Goal: Task Accomplishment & Management: Manage account settings

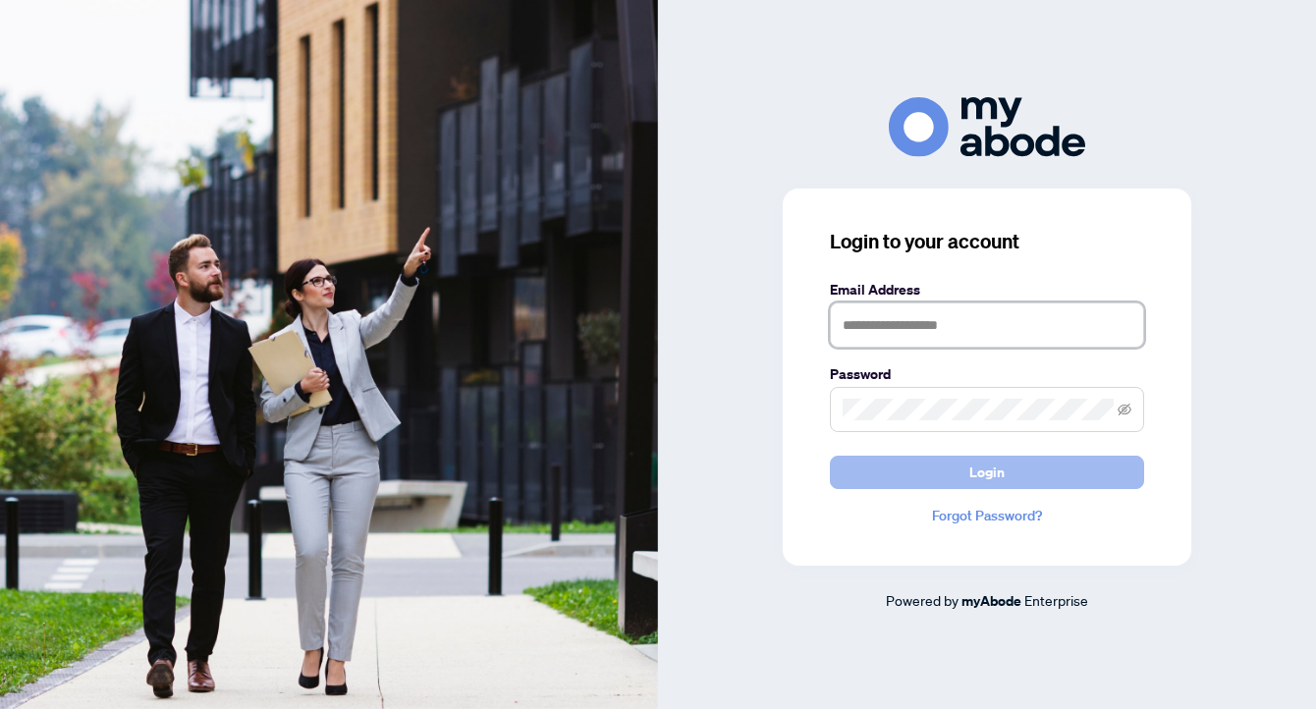
type input "**********"
click at [929, 473] on button "Login" at bounding box center [987, 472] width 314 height 33
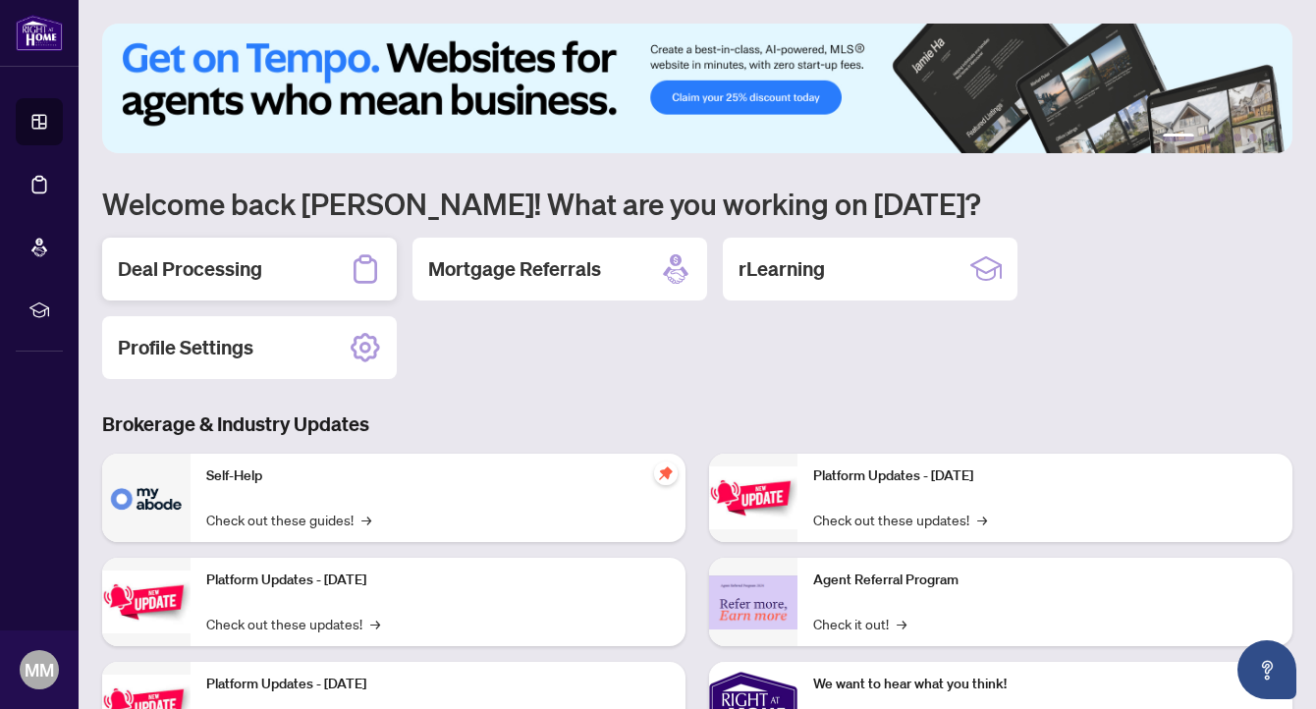
click at [206, 298] on div "Deal Processing" at bounding box center [249, 269] width 295 height 63
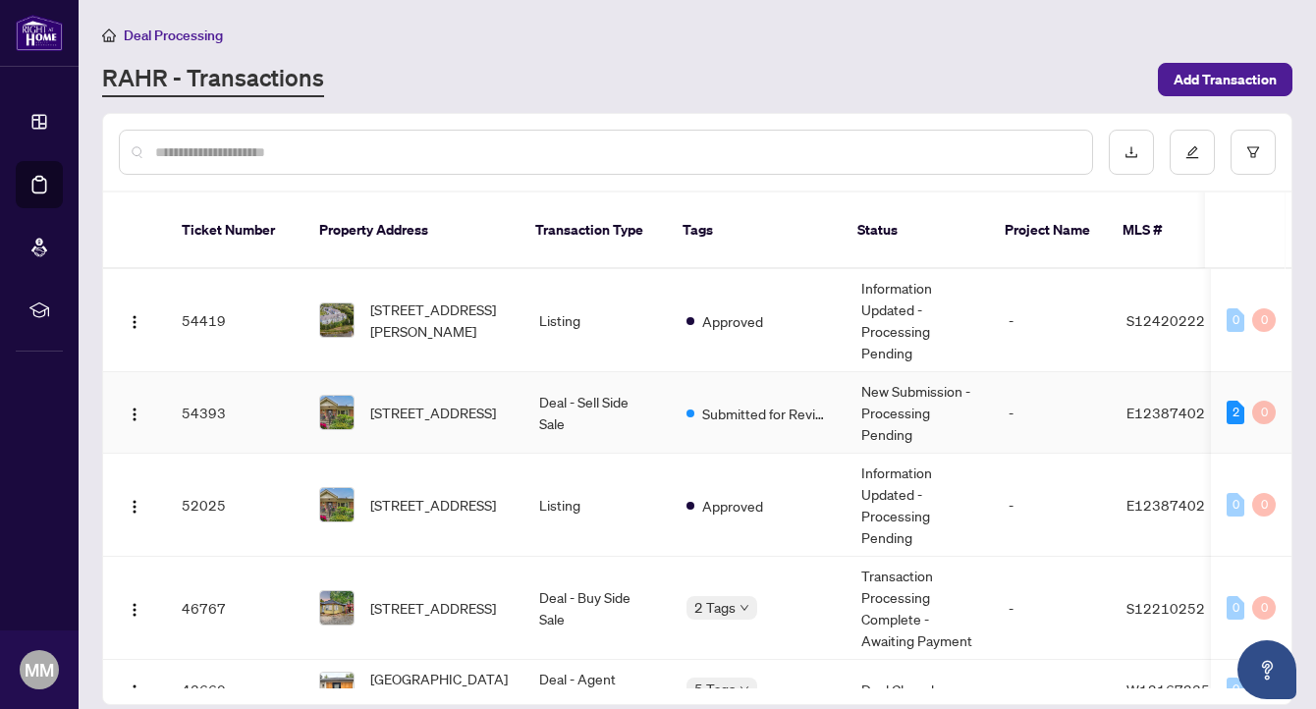
click at [337, 396] on img at bounding box center [336, 412] width 33 height 33
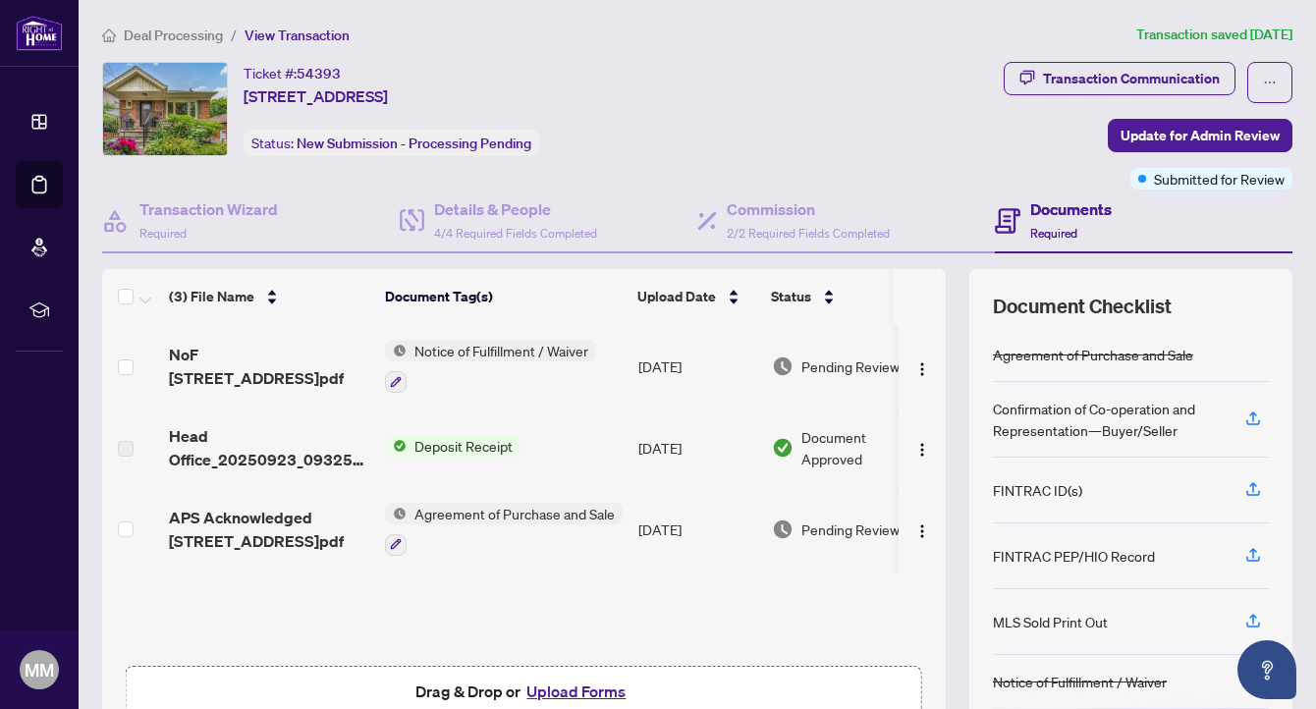
click at [434, 441] on span "Deposit Receipt" at bounding box center [464, 446] width 114 height 22
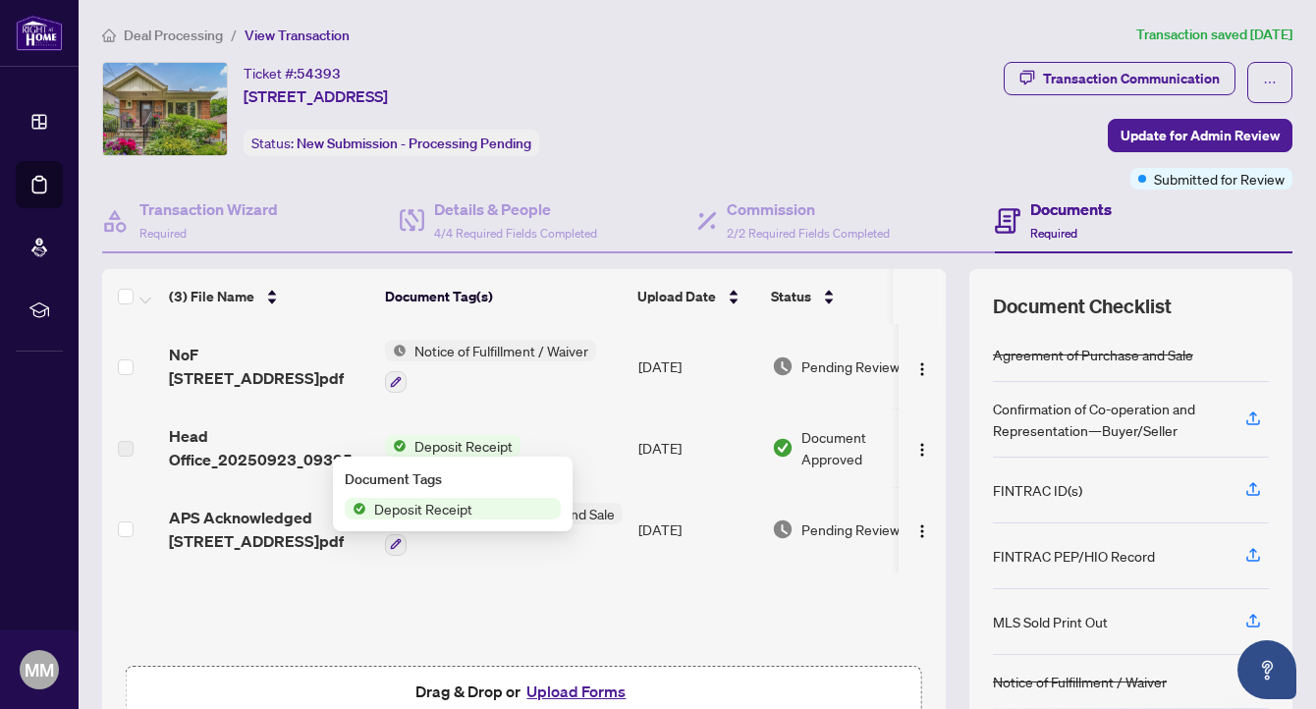
click at [415, 513] on span "Deposit Receipt" at bounding box center [423, 509] width 114 height 22
click at [414, 510] on span "Deposit Receipt" at bounding box center [423, 509] width 114 height 22
click at [916, 446] on img "button" at bounding box center [922, 450] width 16 height 16
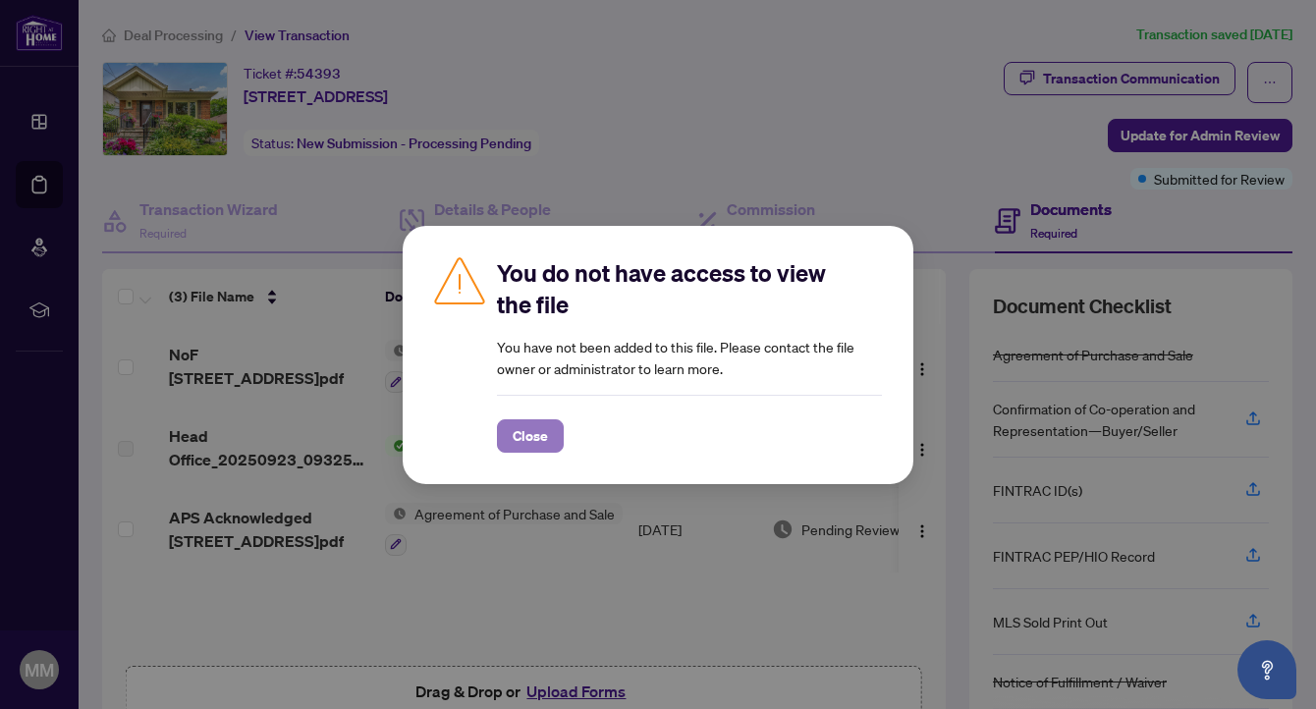
click at [525, 424] on span "Close" at bounding box center [530, 435] width 35 height 31
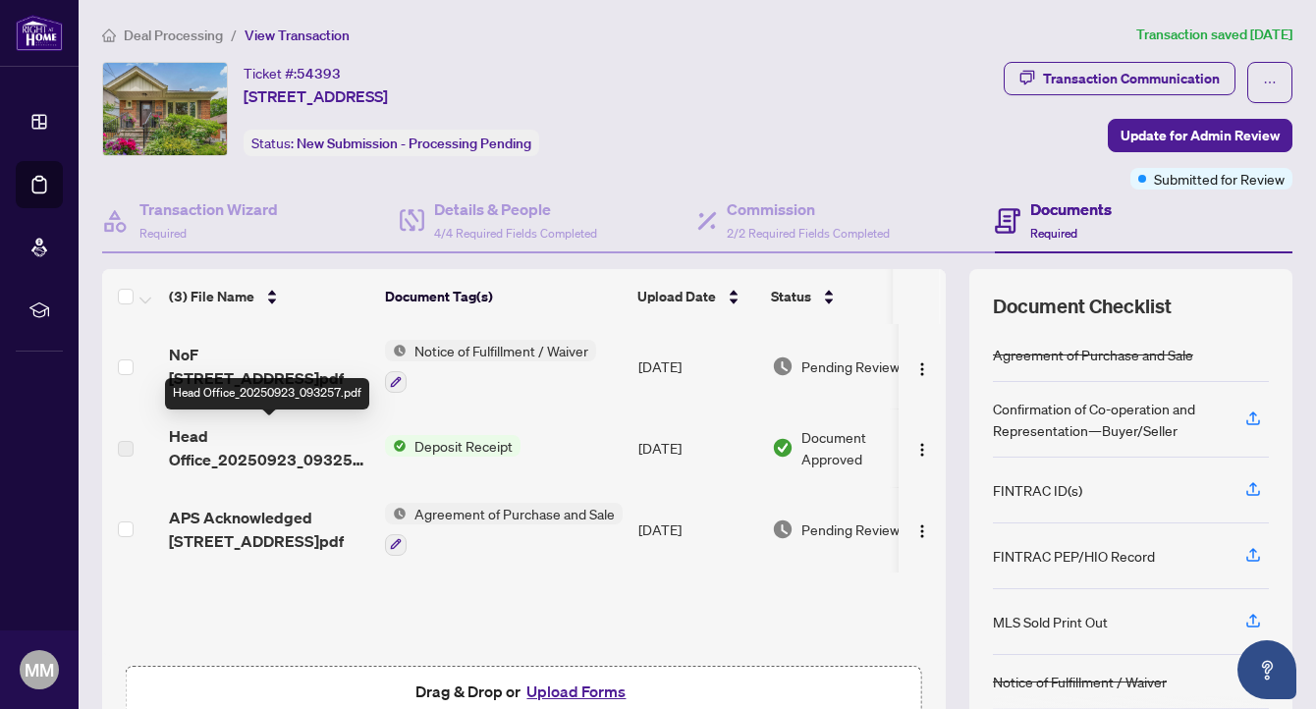
click at [278, 452] on span "Head Office_20250923_093257.pdf" at bounding box center [269, 447] width 200 height 47
click at [136, 437] on td at bounding box center [131, 447] width 59 height 79
click at [130, 438] on label at bounding box center [126, 449] width 16 height 22
